Goal: Book appointment/travel/reservation

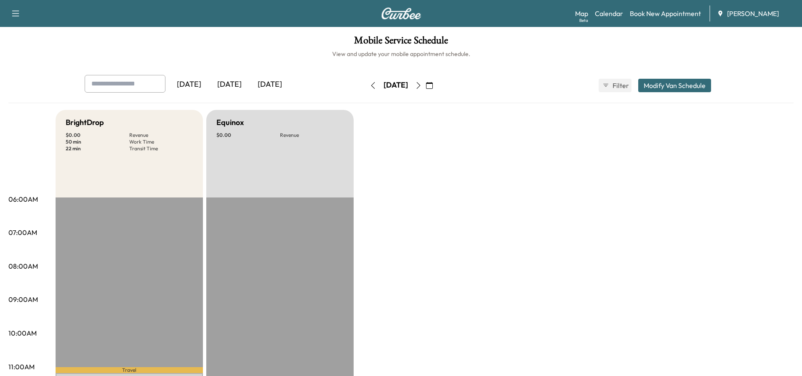
click at [370, 84] on icon "button" at bounding box center [373, 85] width 7 height 7
click at [422, 85] on icon "button" at bounding box center [418, 85] width 7 height 7
click at [370, 87] on icon "button" at bounding box center [373, 85] width 7 height 7
click at [422, 85] on icon "button" at bounding box center [418, 85] width 7 height 7
click at [422, 84] on icon "button" at bounding box center [418, 85] width 7 height 7
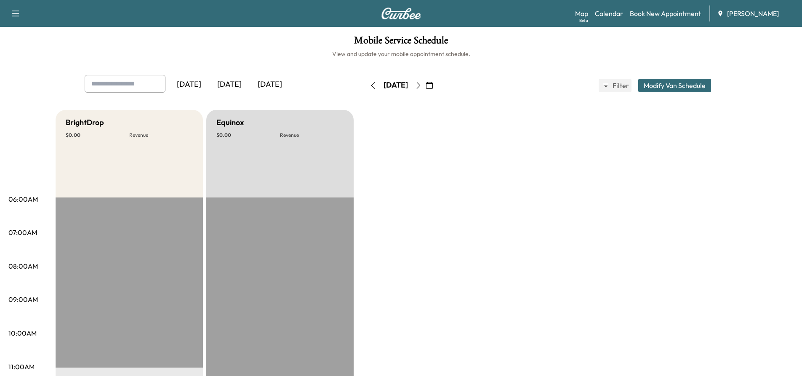
click at [370, 85] on icon "button" at bounding box center [373, 85] width 7 height 7
click at [422, 84] on icon "button" at bounding box center [418, 85] width 7 height 7
click at [426, 83] on button "button" at bounding box center [418, 85] width 14 height 13
